Goal: Task Accomplishment & Management: Use online tool/utility

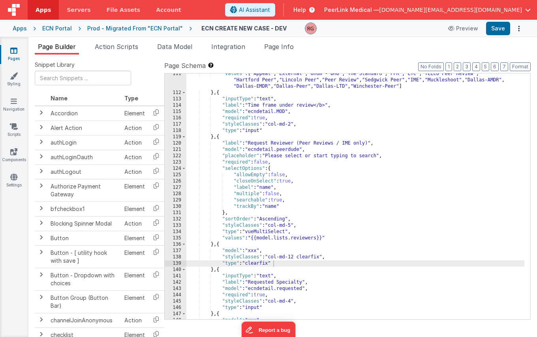
scroll to position [697, 0]
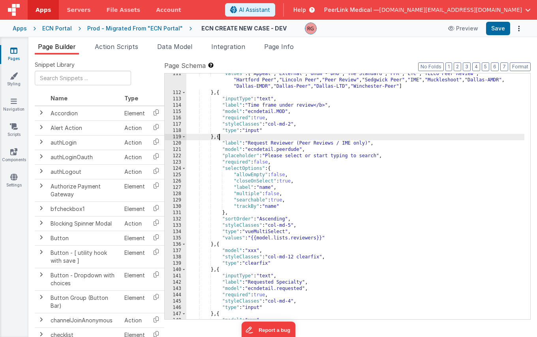
drag, startPoint x: 219, startPoint y: 138, endPoint x: 226, endPoint y: 149, distance: 12.9
click at [219, 138] on div ""values" : [ "Appeal" , "External" , "Unum - DMO" , "The Standard" , "PFR" , "L…" at bounding box center [355, 206] width 338 height 271
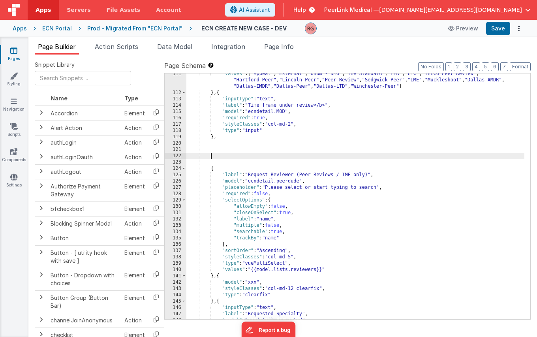
paste textarea
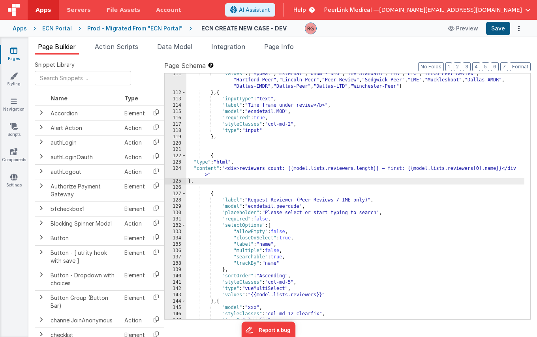
click at [494, 28] on button "Save" at bounding box center [498, 28] width 24 height 13
click at [462, 26] on button "Preview" at bounding box center [462, 28] width 39 height 13
click at [467, 30] on button "Preview" at bounding box center [462, 28] width 39 height 13
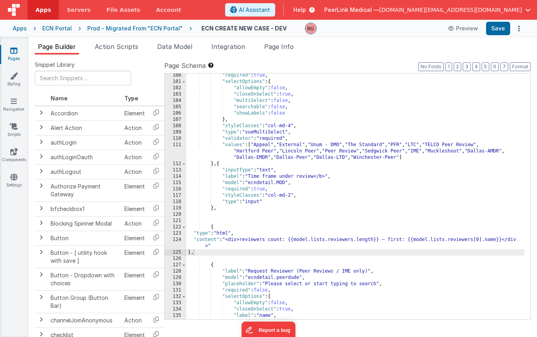
scroll to position [643, 0]
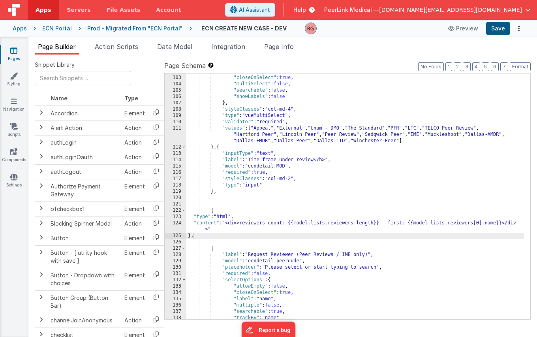
click at [491, 29] on button "Save" at bounding box center [498, 28] width 24 height 13
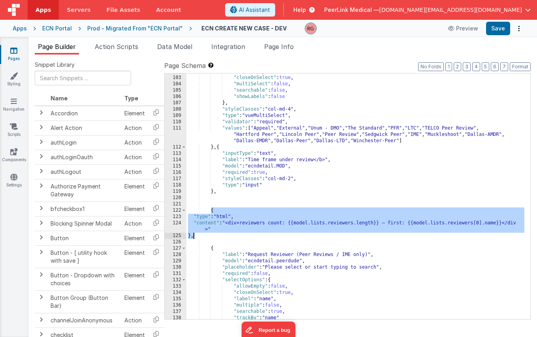
drag, startPoint x: 210, startPoint y: 209, endPoint x: 219, endPoint y: 234, distance: 26.0
click at [219, 234] on div ""allowEmpty" : false , "closeOnSelect" : true , "multiSelect" : false , "search…" at bounding box center [355, 197] width 338 height 258
click at [222, 238] on div ""allowEmpty" : false , "closeOnSelect" : true , "multiSelect" : false , "search…" at bounding box center [355, 197] width 338 height 258
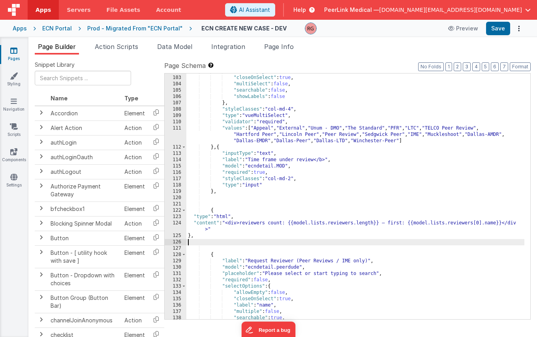
paste textarea
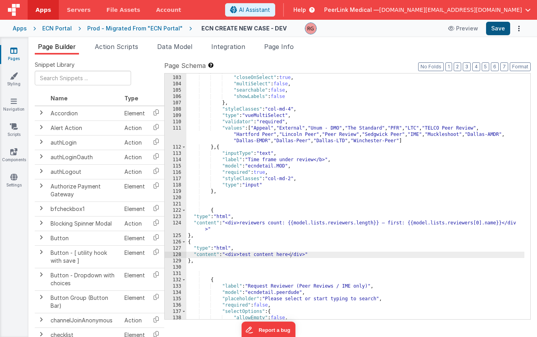
click at [494, 34] on button "Save" at bounding box center [498, 28] width 24 height 13
drag, startPoint x: 227, startPoint y: 255, endPoint x: 241, endPoint y: 255, distance: 13.8
click at [241, 255] on div ""allowEmpty" : false , "closeOnSelect" : true , "multiSelect" : false , "search…" at bounding box center [355, 197] width 338 height 258
click at [501, 28] on button "Save" at bounding box center [498, 28] width 24 height 13
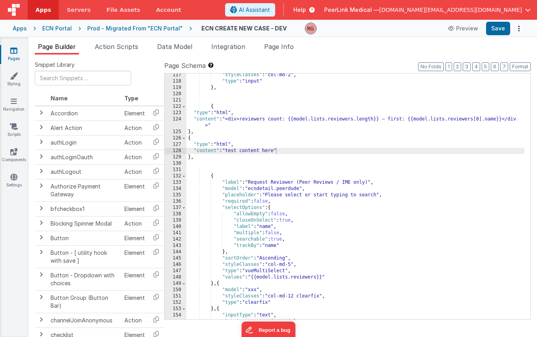
scroll to position [746, 0]
click at [295, 183] on div ""styleClasses" : "col-md-2" , "type" : "input" } , { "type" : "html" , "content…" at bounding box center [355, 201] width 338 height 258
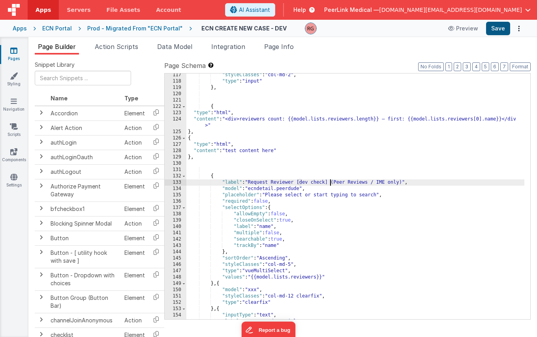
click at [497, 30] on button "Save" at bounding box center [498, 28] width 24 height 13
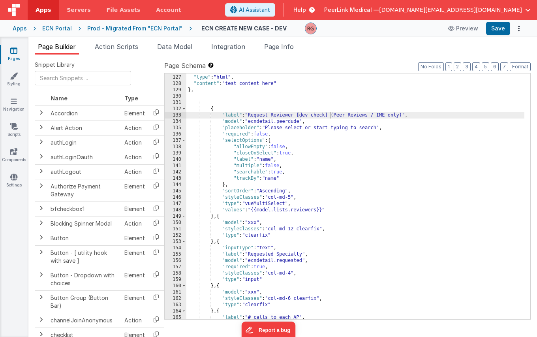
drag, startPoint x: 329, startPoint y: 115, endPoint x: 344, endPoint y: 167, distance: 54.7
click at [329, 115] on div "{ "type" : "html" , "content" : "test content here" } , { "label" : "Request Re…" at bounding box center [355, 197] width 338 height 258
click at [224, 201] on div "{ "type" : "html" , "content" : "test content here" } , { "label" : "Request Re…" at bounding box center [355, 197] width 338 height 258
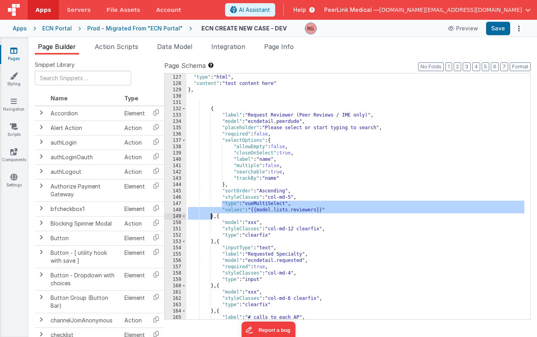
drag, startPoint x: 222, startPoint y: 202, endPoint x: 212, endPoint y: 217, distance: 18.2
click at [212, 217] on div "{ "type" : "html" , "content" : "test content here" } , { "label" : "Request Re…" at bounding box center [355, 197] width 338 height 258
click at [231, 219] on div "{ "type" : "html" , "content" : "test content here" } , { "label" : "Request Re…" at bounding box center [355, 197] width 338 height 258
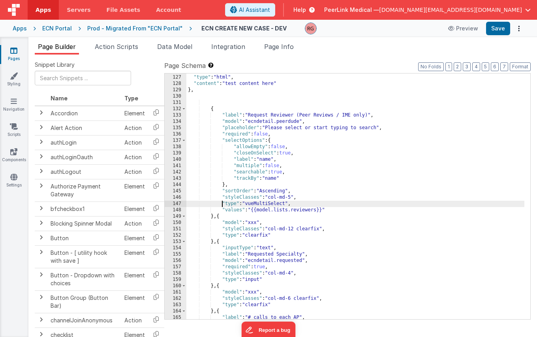
click at [221, 202] on div "{ "type" : "html" , "content" : "test content here" } , { "label" : "Request Re…" at bounding box center [355, 197] width 338 height 258
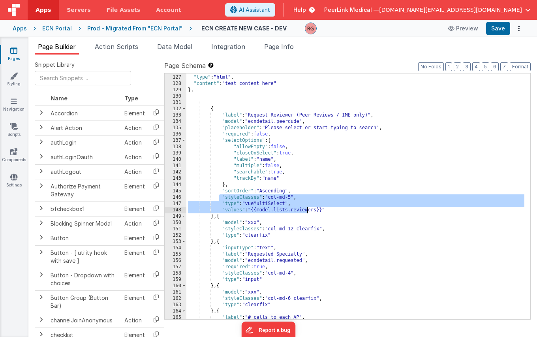
drag, startPoint x: 220, startPoint y: 200, endPoint x: 323, endPoint y: 208, distance: 103.7
click at [323, 208] on div "{ "type" : "html" , "content" : "test content here" } , { "label" : "Request Re…" at bounding box center [355, 197] width 338 height 258
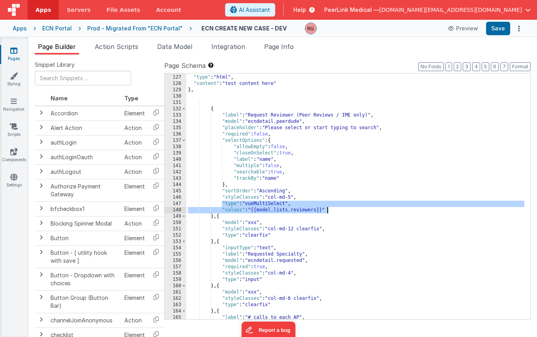
drag, startPoint x: 223, startPoint y: 205, endPoint x: 336, endPoint y: 211, distance: 113.4
click at [336, 211] on div "{ "type" : "html" , "content" : "test content here" } , { "label" : "Request Re…" at bounding box center [355, 197] width 338 height 258
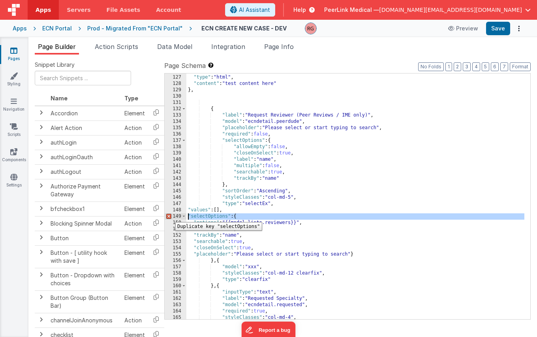
click at [169, 216] on div "149" at bounding box center [176, 216] width 22 height 6
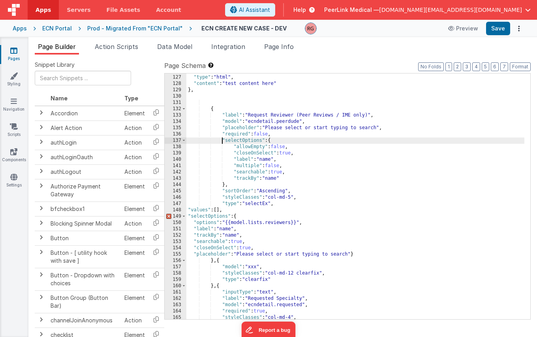
click at [221, 140] on div "{ "type" : "html" , "content" : "test content here" } , { "label" : "Request Re…" at bounding box center [355, 197] width 338 height 258
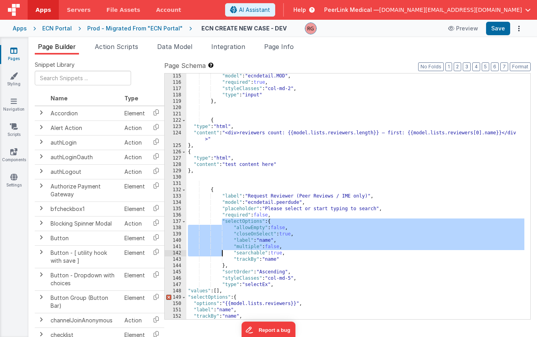
scroll to position [705, 0]
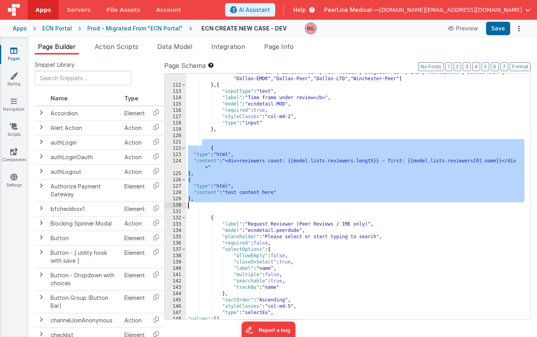
drag, startPoint x: 203, startPoint y: 145, endPoint x: 224, endPoint y: 211, distance: 69.2
click at [224, 211] on div ""values" : [ "Appeal" , "External" , "Unum - DMO" , "The Standard" , "PFR" , "L…" at bounding box center [355, 198] width 338 height 271
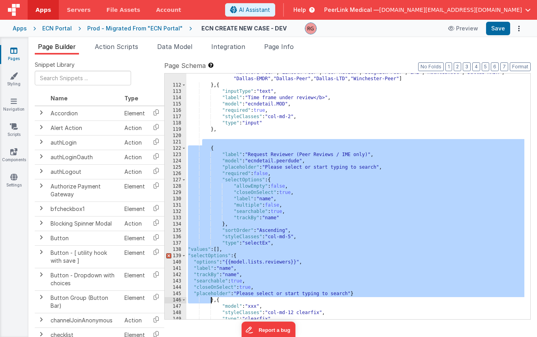
drag, startPoint x: 209, startPoint y: 145, endPoint x: 212, endPoint y: 301, distance: 155.9
click at [212, 301] on div ""values" : [ "Appeal" , "External" , "Unum - DMO" , "The Standard" , "PFR" , "L…" at bounding box center [355, 198] width 338 height 271
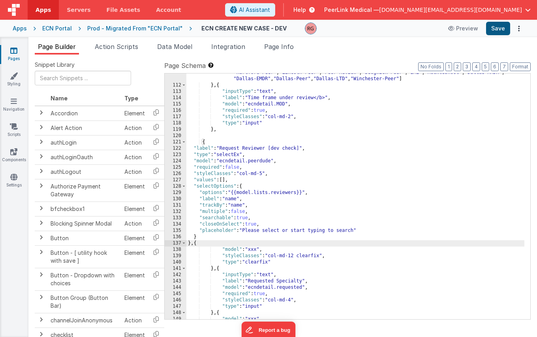
click at [501, 31] on button "Save" at bounding box center [498, 28] width 24 height 13
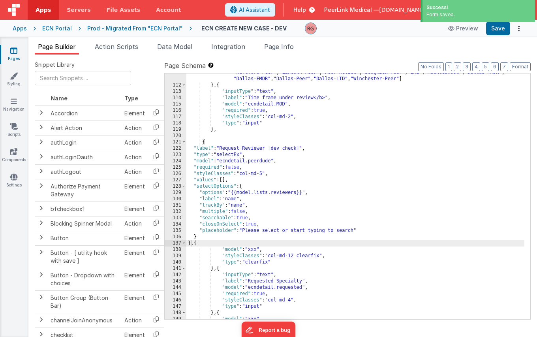
click at [148, 30] on div "Prod - Migrated From "ECN Portal"" at bounding box center [134, 28] width 95 height 8
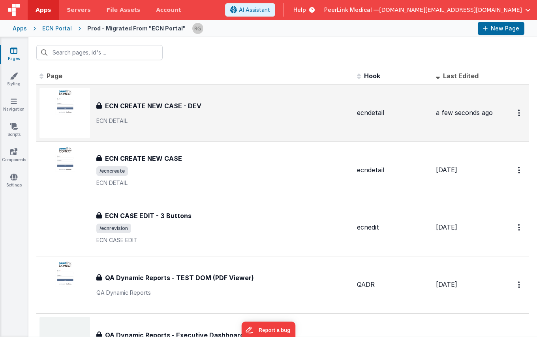
click at [176, 105] on h3 "ECN CREATE NEW CASE - DEV" at bounding box center [153, 105] width 96 height 9
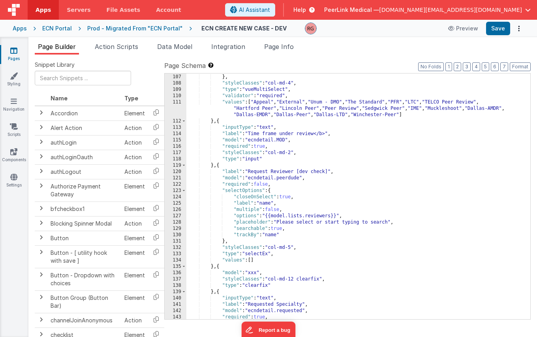
scroll to position [666, 0]
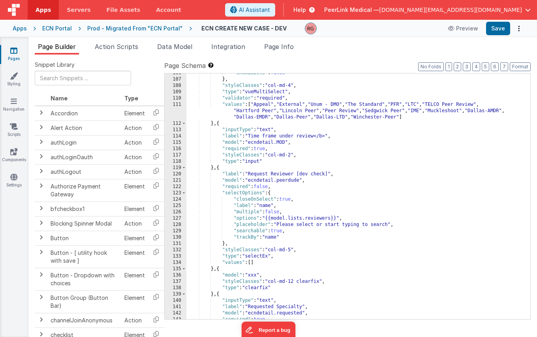
drag, startPoint x: 297, startPoint y: 174, endPoint x: 302, endPoint y: 201, distance: 26.9
click at [297, 181] on div ""showLabels" : false } , "styleClasses" : "col-md-4" , "type" : "vueMultiSelect…" at bounding box center [355, 199] width 338 height 258
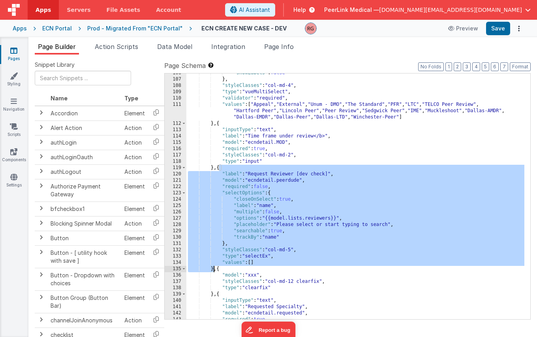
drag, startPoint x: 219, startPoint y: 167, endPoint x: 213, endPoint y: 269, distance: 101.5
click at [213, 269] on div ""showLabels" : false } , "styleClasses" : "col-md-4" , "type" : "vueMultiSelect…" at bounding box center [355, 199] width 338 height 258
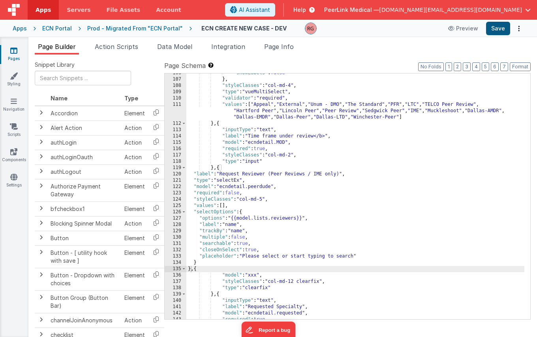
click at [499, 26] on button "Save" at bounding box center [498, 28] width 24 height 13
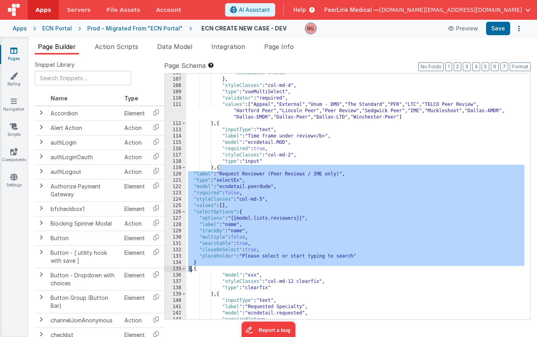
drag, startPoint x: 219, startPoint y: 167, endPoint x: 189, endPoint y: 268, distance: 105.2
click at [189, 268] on div ""showLabels" : false } , "styleClasses" : "col-md-4" , "type" : "vueMultiSelect…" at bounding box center [355, 199] width 338 height 258
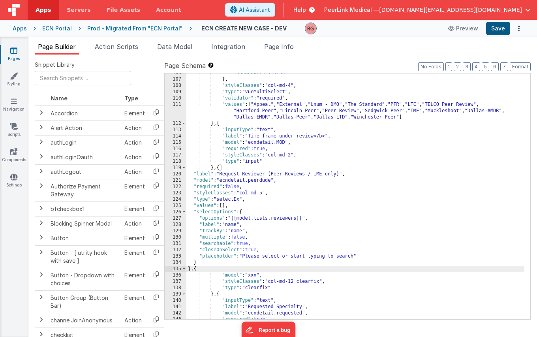
click at [501, 30] on button "Save" at bounding box center [498, 28] width 24 height 13
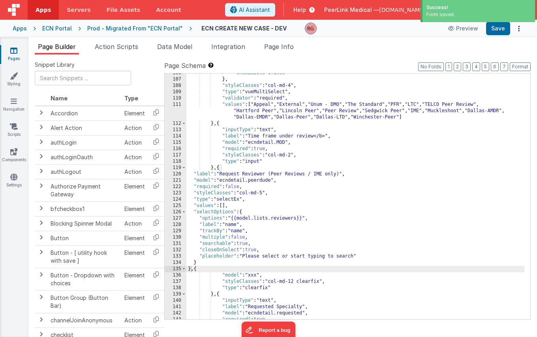
click at [132, 31] on div "Prod - Migrated From "ECN Portal"" at bounding box center [134, 28] width 95 height 8
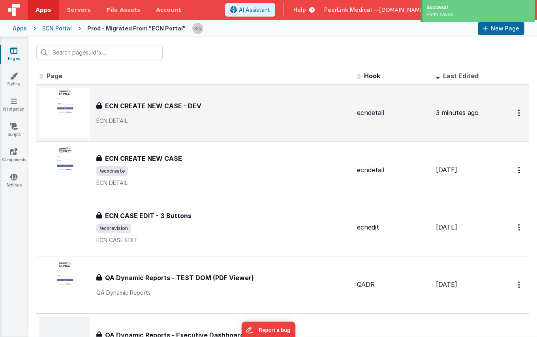
click at [164, 105] on h3 "ECN CREATE NEW CASE - DEV" at bounding box center [153, 105] width 96 height 9
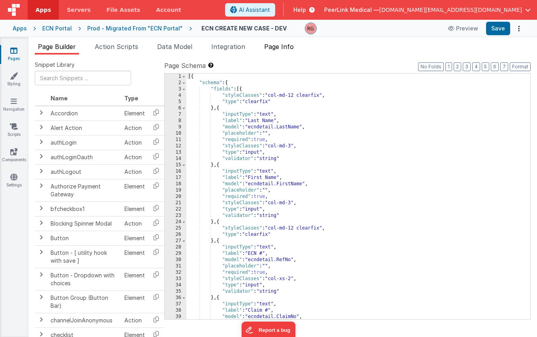
click at [278, 50] on span "Page Info" at bounding box center [279, 47] width 30 height 8
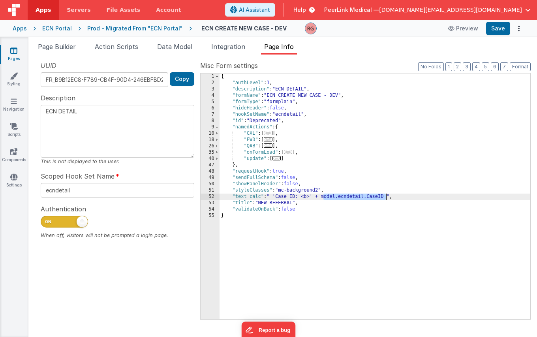
drag, startPoint x: 323, startPoint y: 197, endPoint x: 386, endPoint y: 195, distance: 62.7
click at [386, 195] on div "{ "authLevel" : 1 , "description" : "ECN DETAIL" , "formName" : "ECN CREATE NEW…" at bounding box center [374, 202] width 310 height 258
click at [359, 52] on ul "Page Builder Action Scripts Data Model Integration Page Info" at bounding box center [282, 48] width 508 height 13
click at [176, 45] on span "Data Model" at bounding box center [174, 47] width 35 height 8
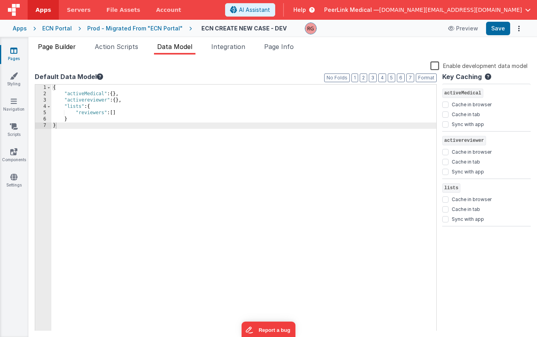
click at [67, 49] on span "Page Builder" at bounding box center [57, 47] width 38 height 8
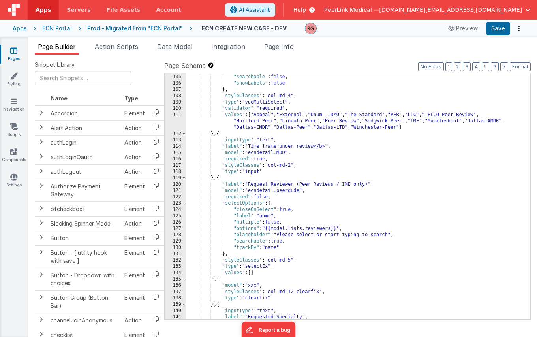
scroll to position [677, 0]
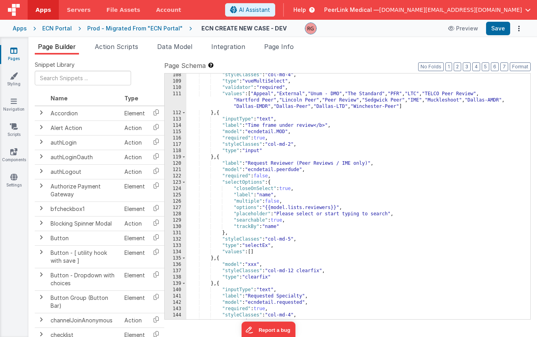
click at [289, 206] on div ""styleClasses" : "col-md-4" , "type" : "vueMultiSelect" , "validator" : "requir…" at bounding box center [355, 201] width 338 height 258
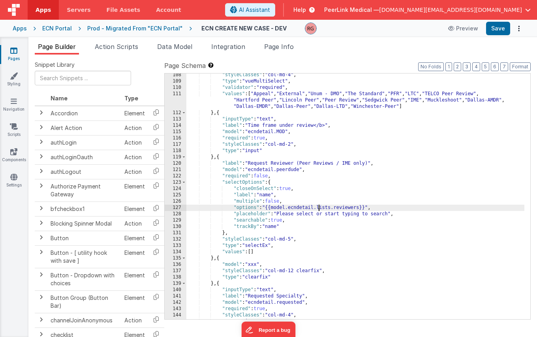
click at [296, 258] on div ""styleClasses" : "col-md-4" , "type" : "vueMultiSelect" , "validator" : "requir…" at bounding box center [355, 201] width 338 height 258
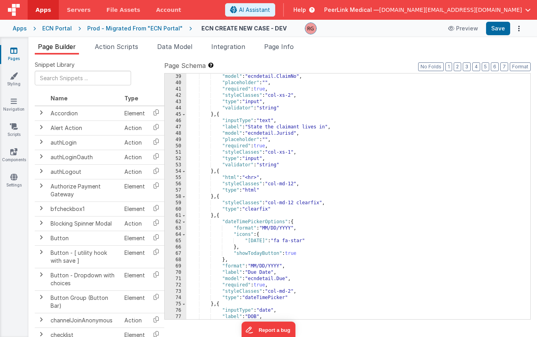
scroll to position [85, 0]
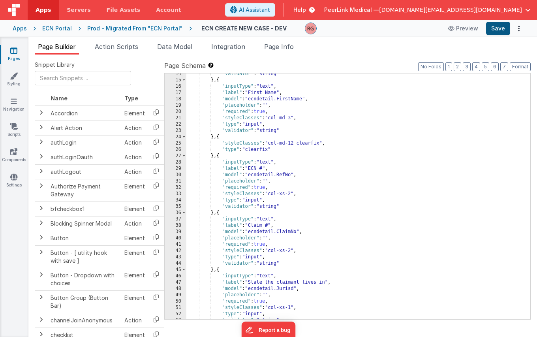
click at [497, 25] on button "Save" at bounding box center [498, 28] width 24 height 13
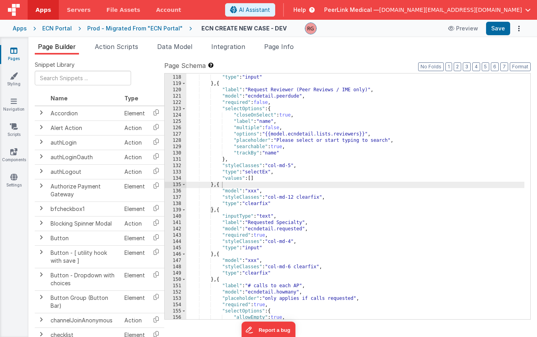
scroll to position [748, 0]
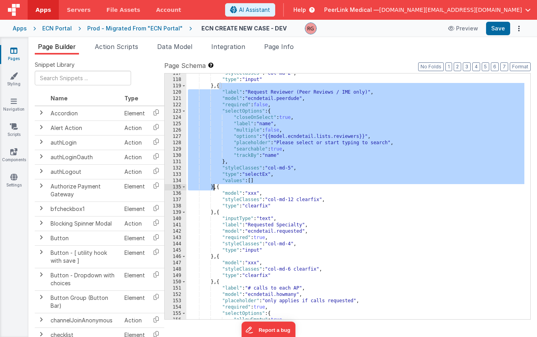
drag, startPoint x: 218, startPoint y: 85, endPoint x: 213, endPoint y: 189, distance: 104.3
click at [213, 189] on div ""styleClasses" : "col-md-2" , "type" : "input" } , { "label" : "Request Reviewe…" at bounding box center [355, 199] width 338 height 258
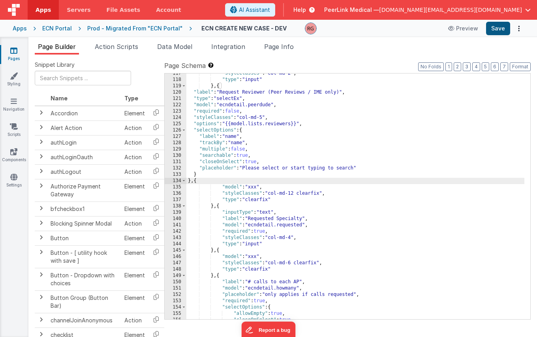
click at [493, 26] on button "Save" at bounding box center [498, 28] width 24 height 13
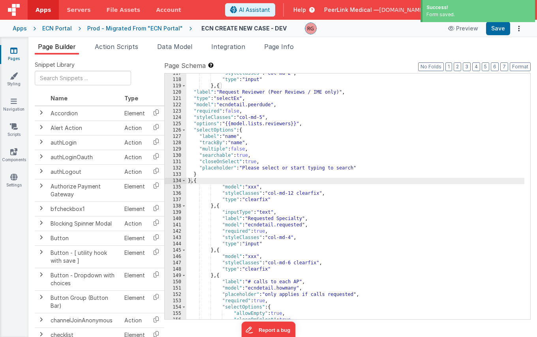
click at [150, 28] on div "Prod - Migrated From "ECN Portal"" at bounding box center [134, 28] width 95 height 8
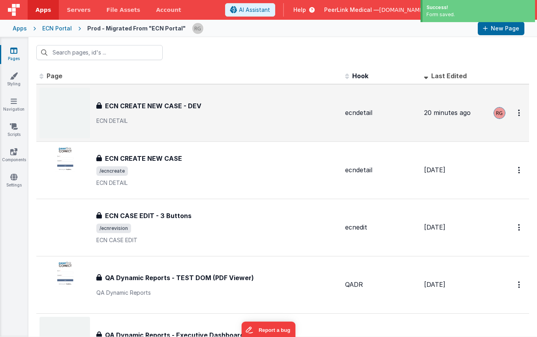
click at [170, 101] on h3 "ECN CREATE NEW CASE - DEV" at bounding box center [153, 105] width 96 height 9
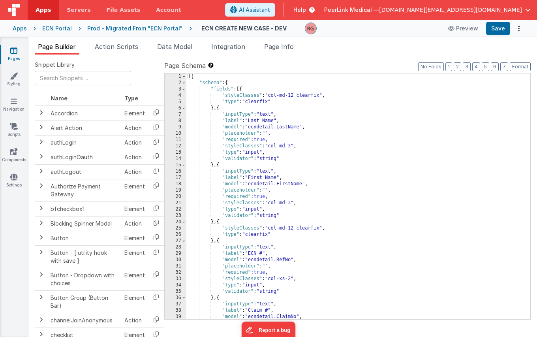
click at [278, 159] on div "[{ "schema" : { "fields" : [{ "styleClasses" : "col-md-12 clearfix" , "type" : …" at bounding box center [355, 202] width 338 height 258
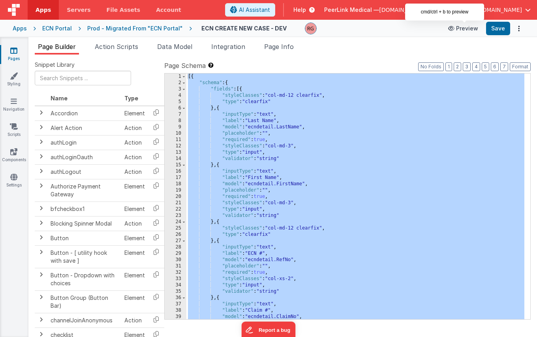
click at [460, 29] on button "Preview" at bounding box center [462, 28] width 39 height 13
click at [266, 177] on div "[{ "schema" : { "fields" : [{ "styleClasses" : "col-md-12 clearfix" , "type" : …" at bounding box center [355, 202] width 338 height 258
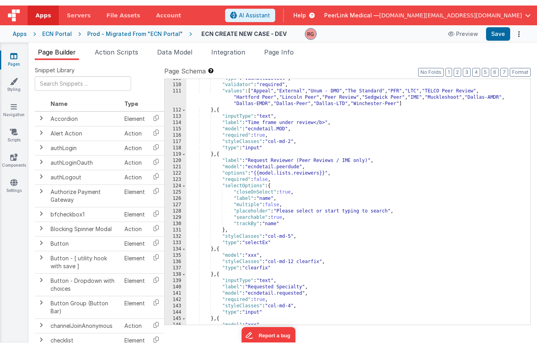
scroll to position [685, 0]
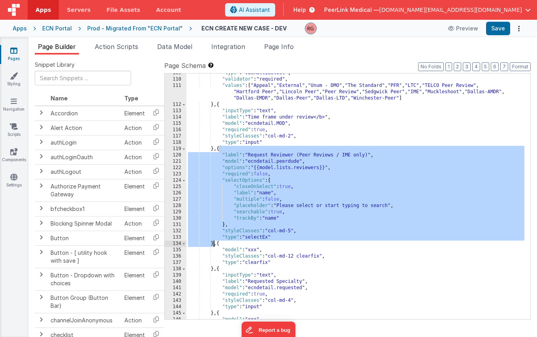
drag, startPoint x: 219, startPoint y: 149, endPoint x: 213, endPoint y: 243, distance: 94.1
click at [213, 243] on div ""type" : "vueMultiSelect" , "validator" : "required" , "values" : [ "Appeal" , …" at bounding box center [355, 199] width 338 height 258
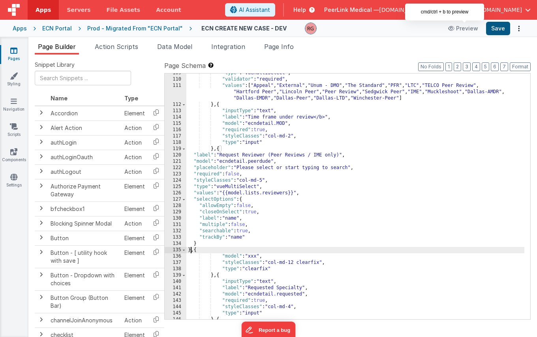
click at [501, 28] on button "Save" at bounding box center [498, 28] width 24 height 13
click at [462, 28] on button "Preview" at bounding box center [462, 28] width 39 height 13
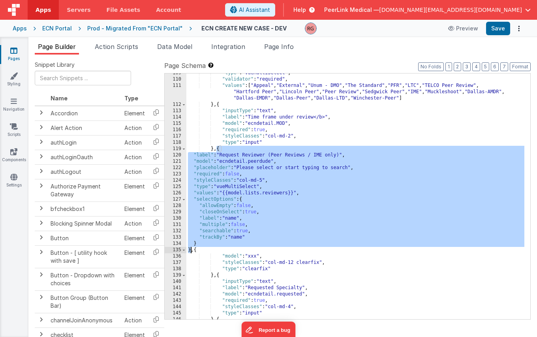
drag, startPoint x: 217, startPoint y: 149, endPoint x: 189, endPoint y: 251, distance: 105.6
click at [189, 251] on div ""type" : "vueMultiSelect" , "validator" : "required" , "values" : [ "Appeal" , …" at bounding box center [355, 199] width 338 height 258
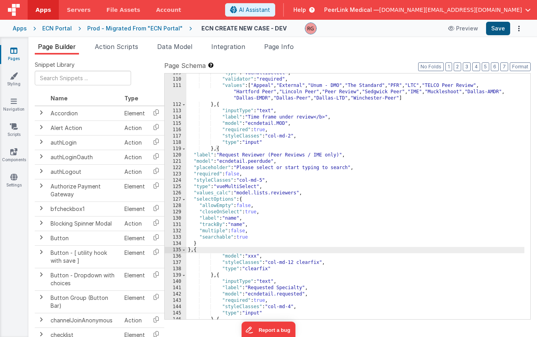
click at [495, 27] on button "Save" at bounding box center [498, 28] width 24 height 13
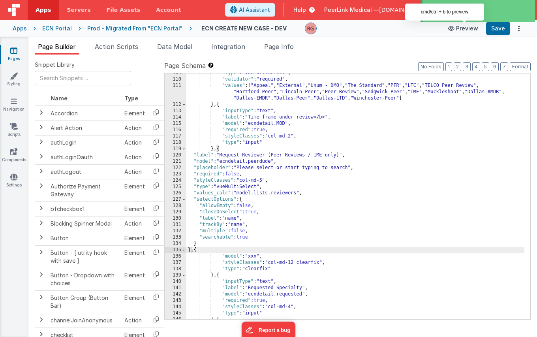
click at [467, 32] on button "Preview" at bounding box center [462, 28] width 39 height 13
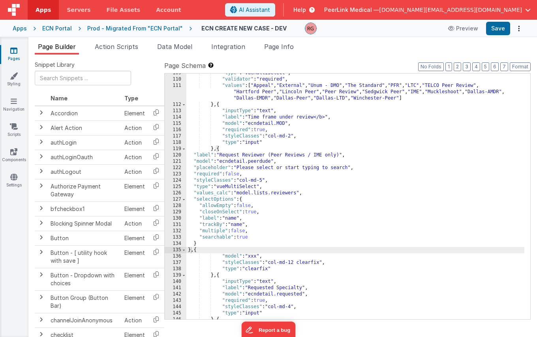
click at [256, 242] on div ""type" : "vueMultiSelect" , "validator" : "required" , "values" : [ "Appeal" , …" at bounding box center [355, 199] width 338 height 258
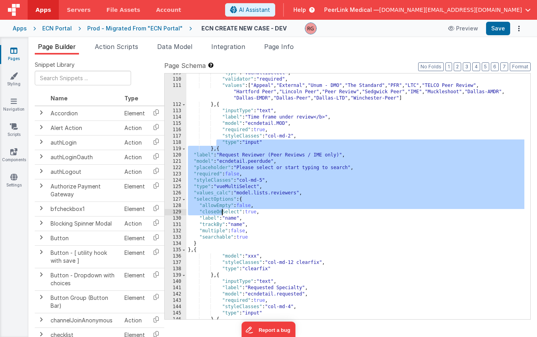
drag, startPoint x: 216, startPoint y: 145, endPoint x: 223, endPoint y: 215, distance: 70.6
click at [223, 215] on div ""type" : "vueMultiSelect" , "validator" : "required" , "values" : [ "Appeal" , …" at bounding box center [355, 199] width 338 height 258
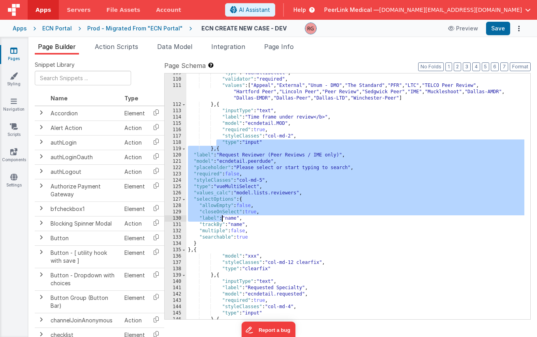
click at [223, 180] on div ""type" : "vueMultiSelect" , "validator" : "required" , "values" : [ "Appeal" , …" at bounding box center [355, 199] width 338 height 258
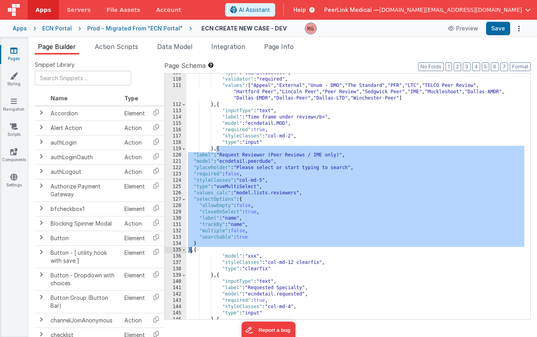
drag, startPoint x: 217, startPoint y: 146, endPoint x: 191, endPoint y: 248, distance: 105.4
click at [191, 248] on div ""type" : "vueMultiSelect" , "validator" : "required" , "values" : [ "Appeal" , …" at bounding box center [355, 199] width 338 height 258
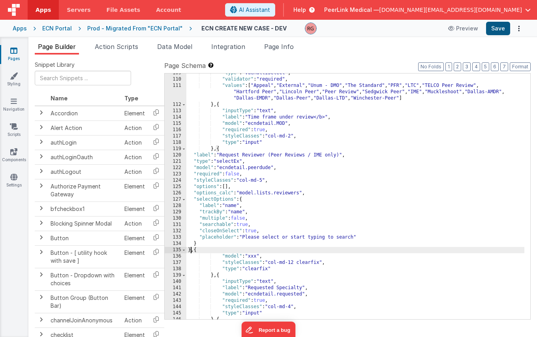
click at [497, 26] on button "Save" at bounding box center [498, 28] width 24 height 13
click at [138, 28] on div "Prod - Migrated From "ECN Portal"" at bounding box center [134, 28] width 95 height 8
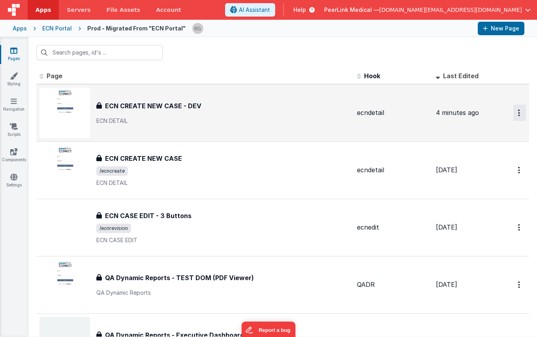
click at [515, 113] on button "Options" at bounding box center [519, 113] width 13 height 16
click at [473, 159] on link "Delete" at bounding box center [490, 160] width 69 height 14
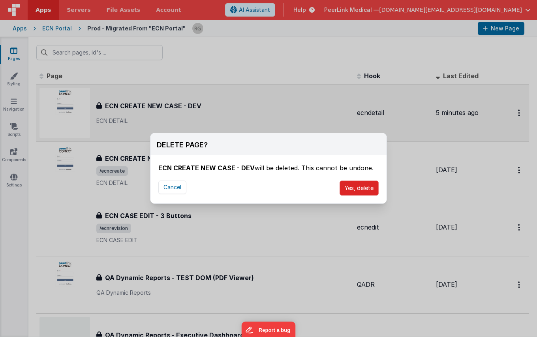
click at [354, 189] on button "Yes, delete" at bounding box center [358, 187] width 39 height 15
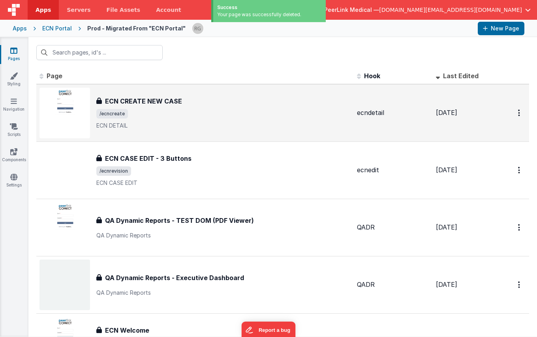
click at [58, 30] on div "ECN Portal" at bounding box center [57, 28] width 30 height 8
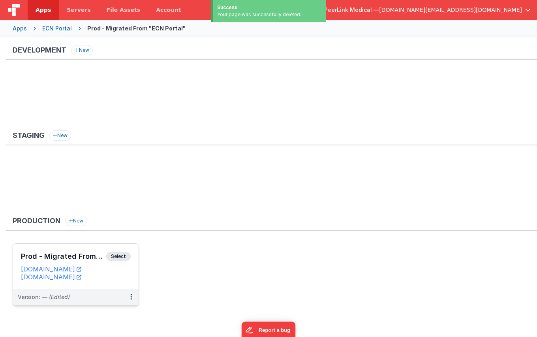
click at [114, 257] on span "Select" at bounding box center [118, 255] width 24 height 9
